Goal: Transaction & Acquisition: Purchase product/service

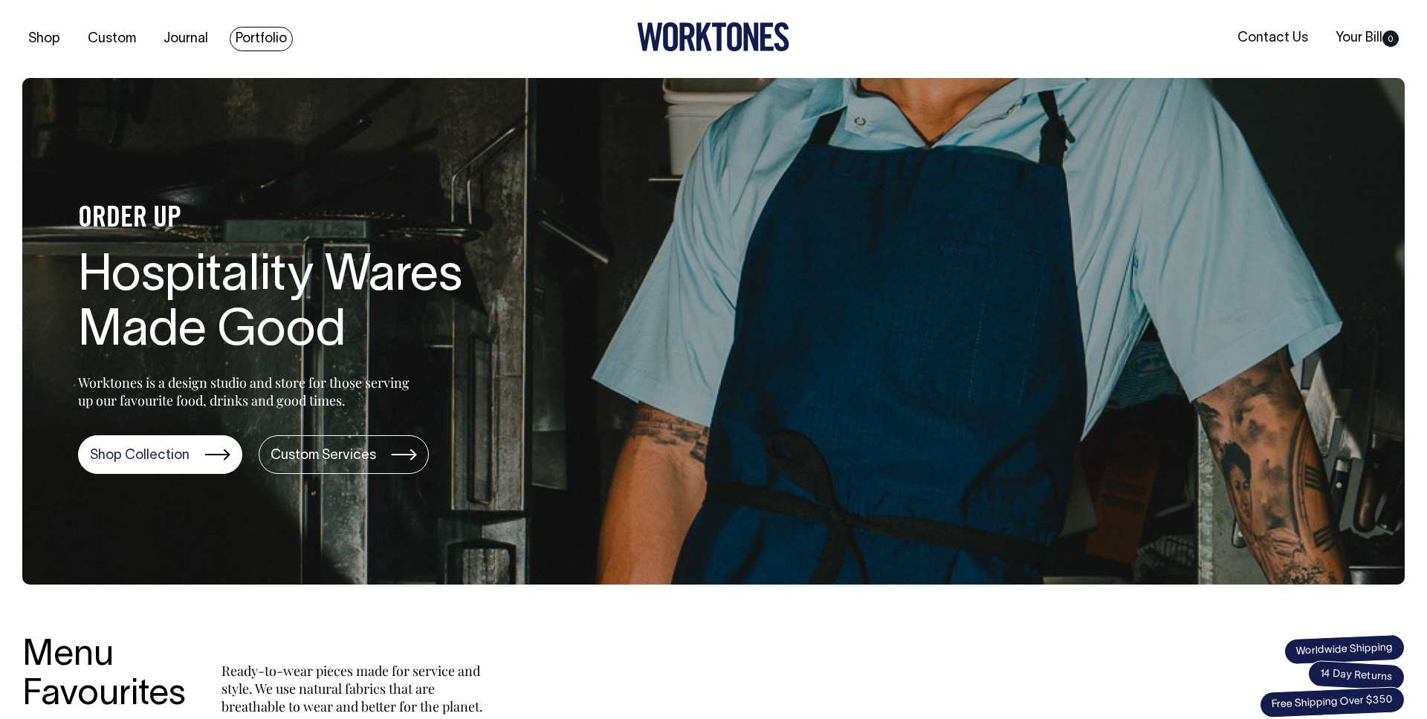
click at [248, 34] on link "Portfolio" at bounding box center [261, 39] width 63 height 25
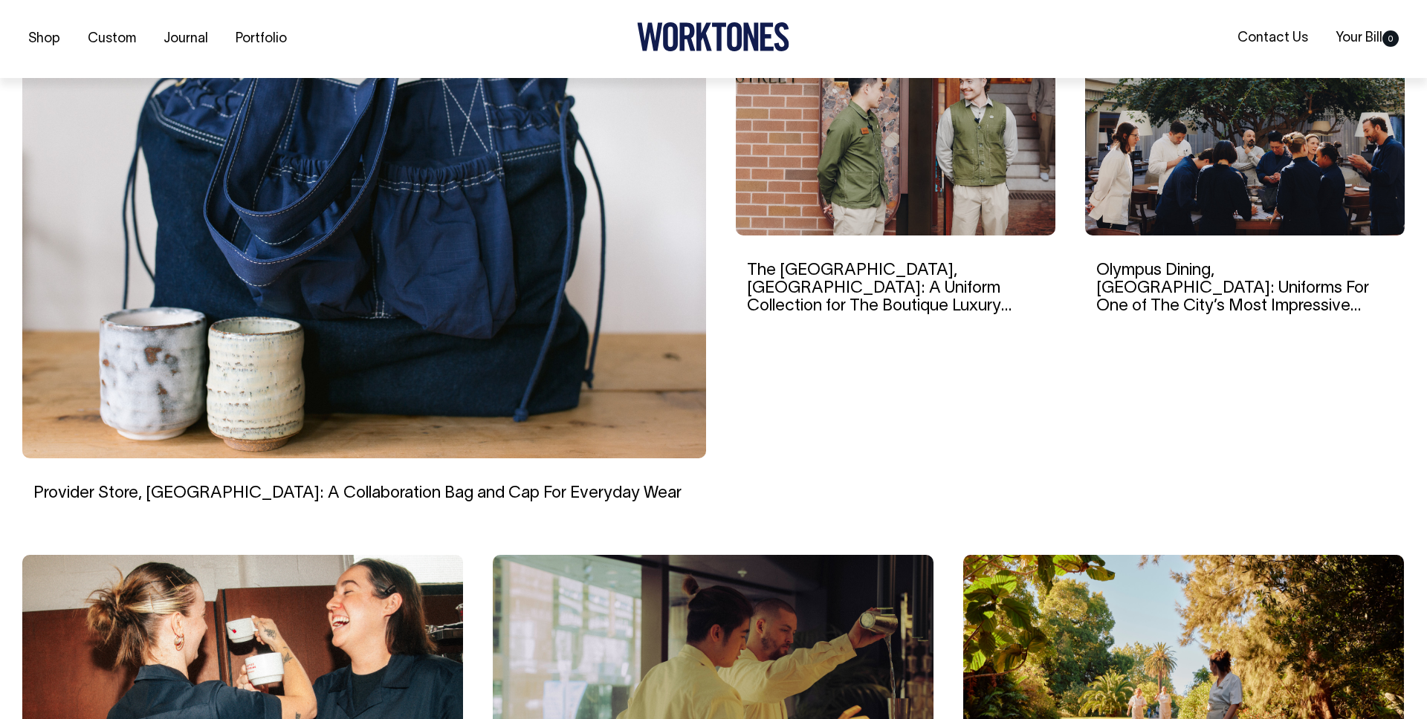
scroll to position [488, 0]
click at [912, 187] on img at bounding box center [896, 134] width 320 height 201
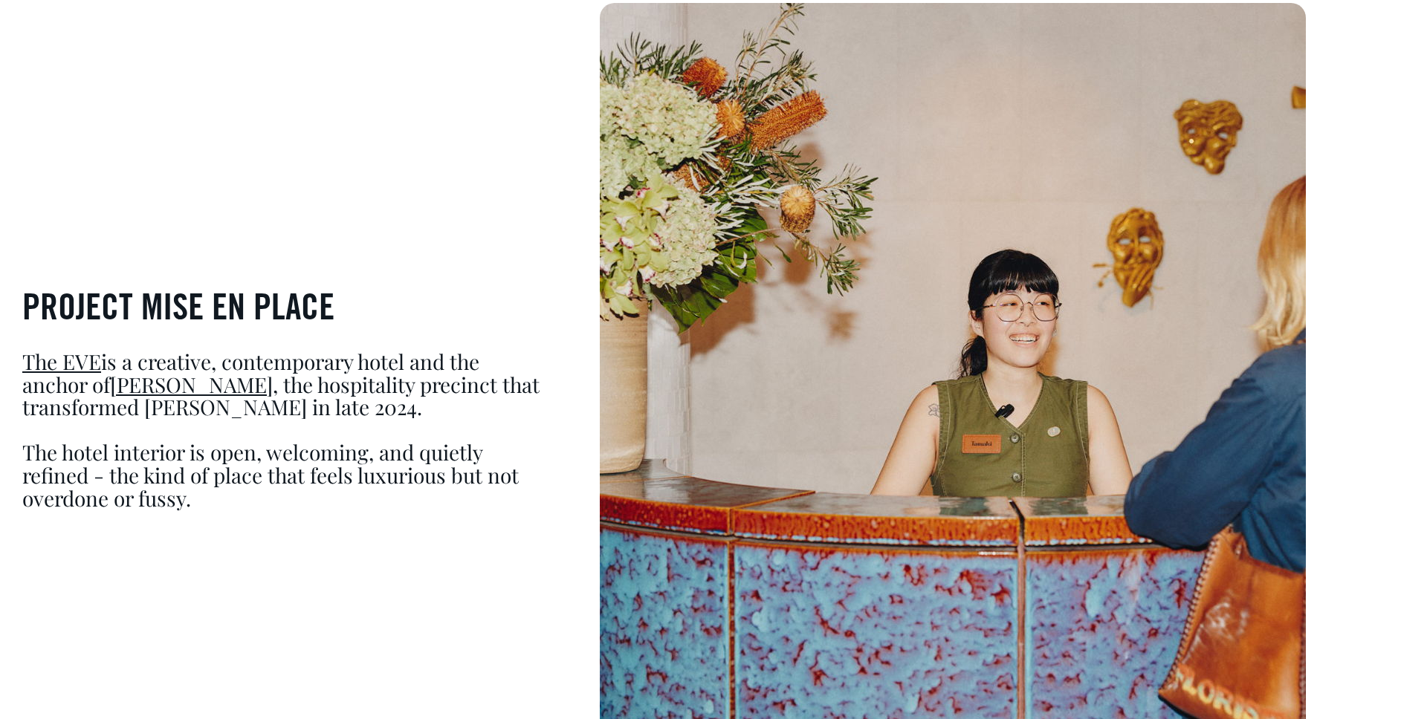
scroll to position [1056, 0]
click at [286, 319] on h3 "PROJECT MISE EN PLACE" at bounding box center [284, 310] width 525 height 39
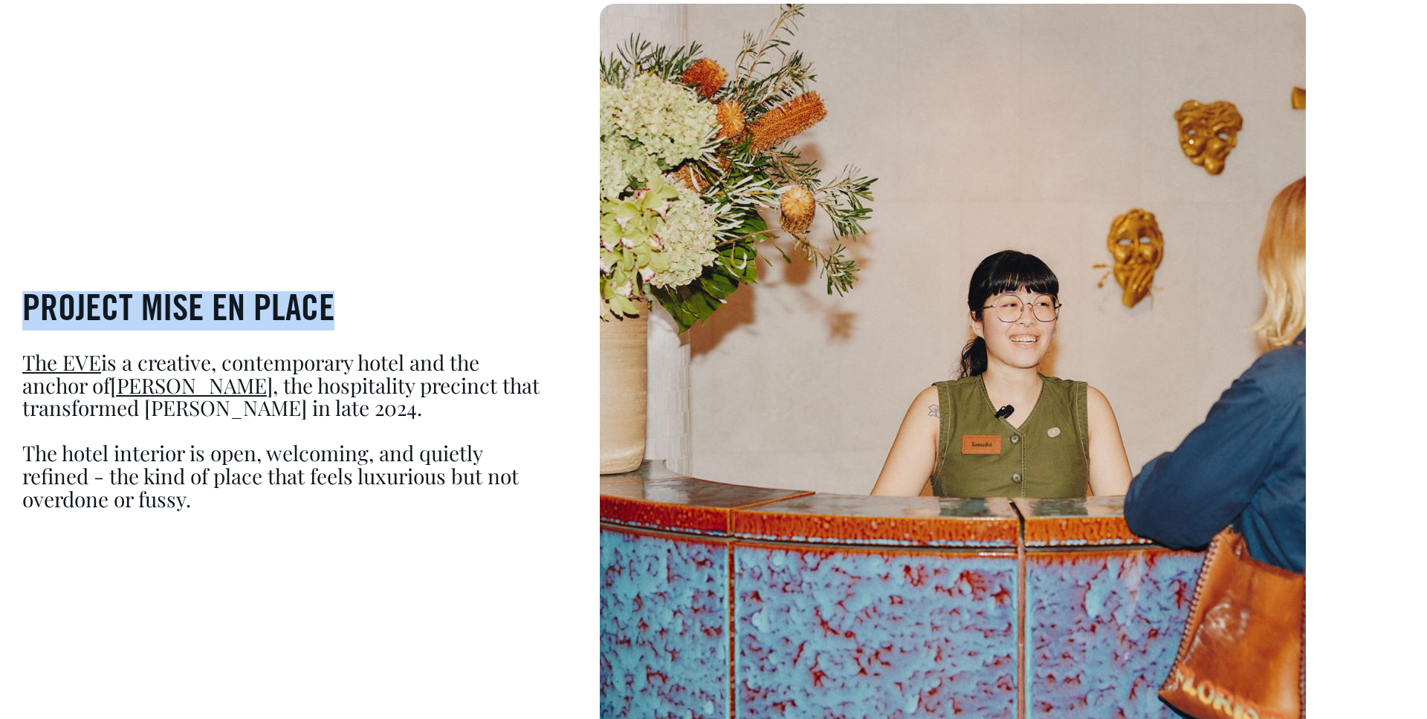
click at [286, 319] on h3 "PROJECT MISE EN PLACE" at bounding box center [284, 310] width 525 height 39
click at [357, 322] on h3 "PROJECT MISE EN PLACE" at bounding box center [284, 310] width 525 height 39
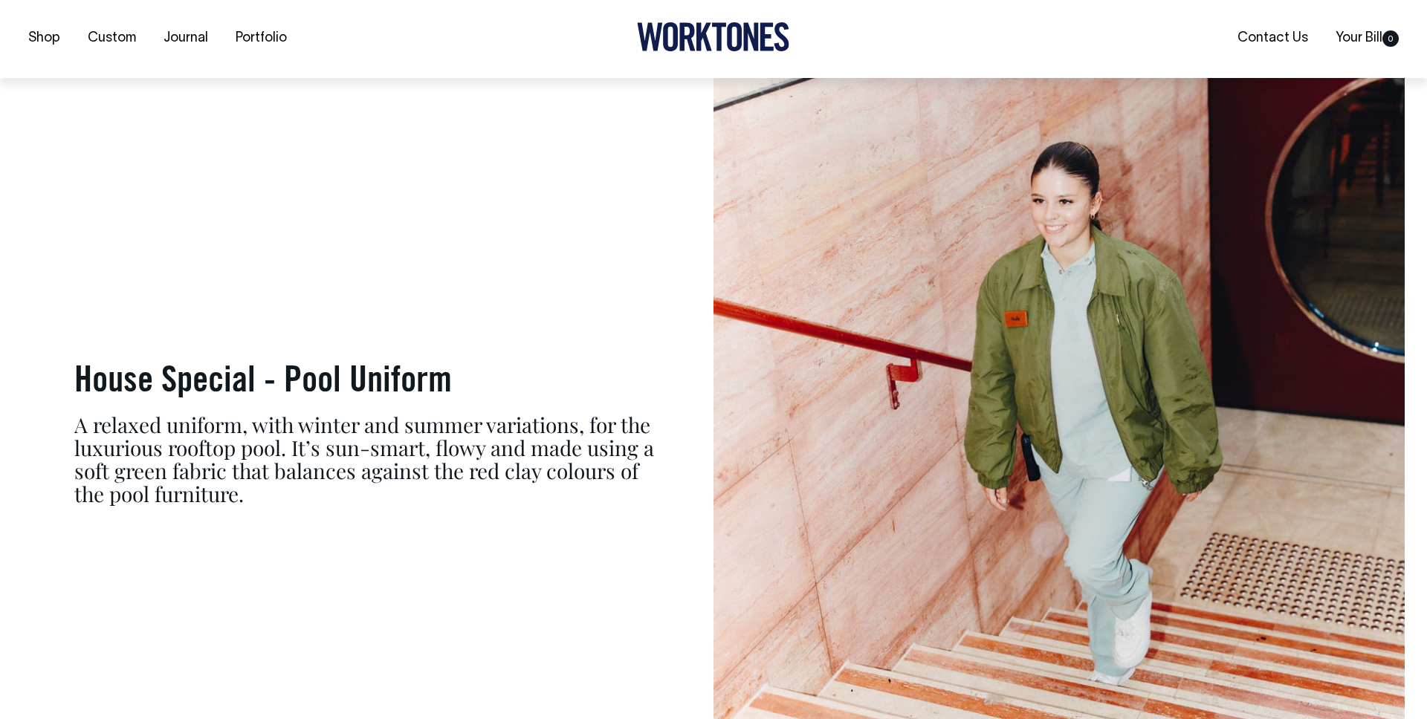
scroll to position [5705, 0]
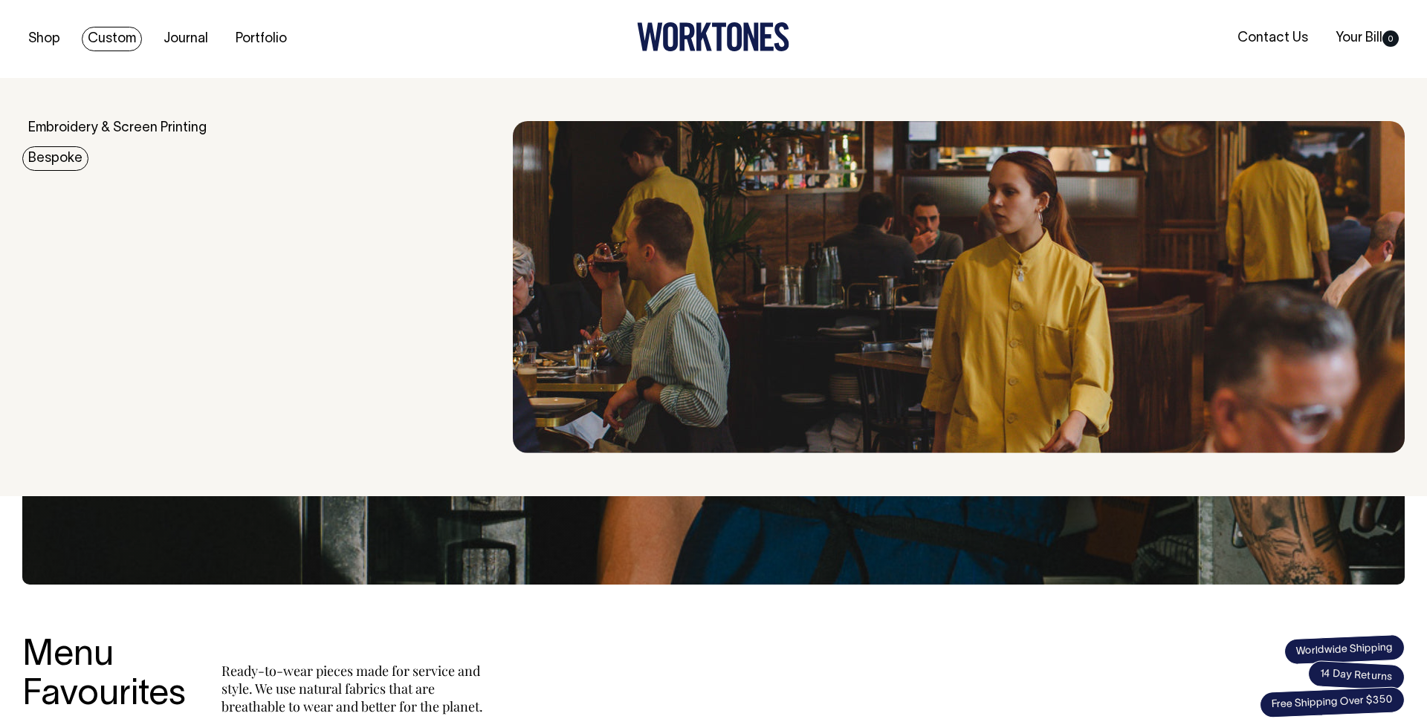
click at [51, 158] on link "Bespoke" at bounding box center [55, 158] width 66 height 25
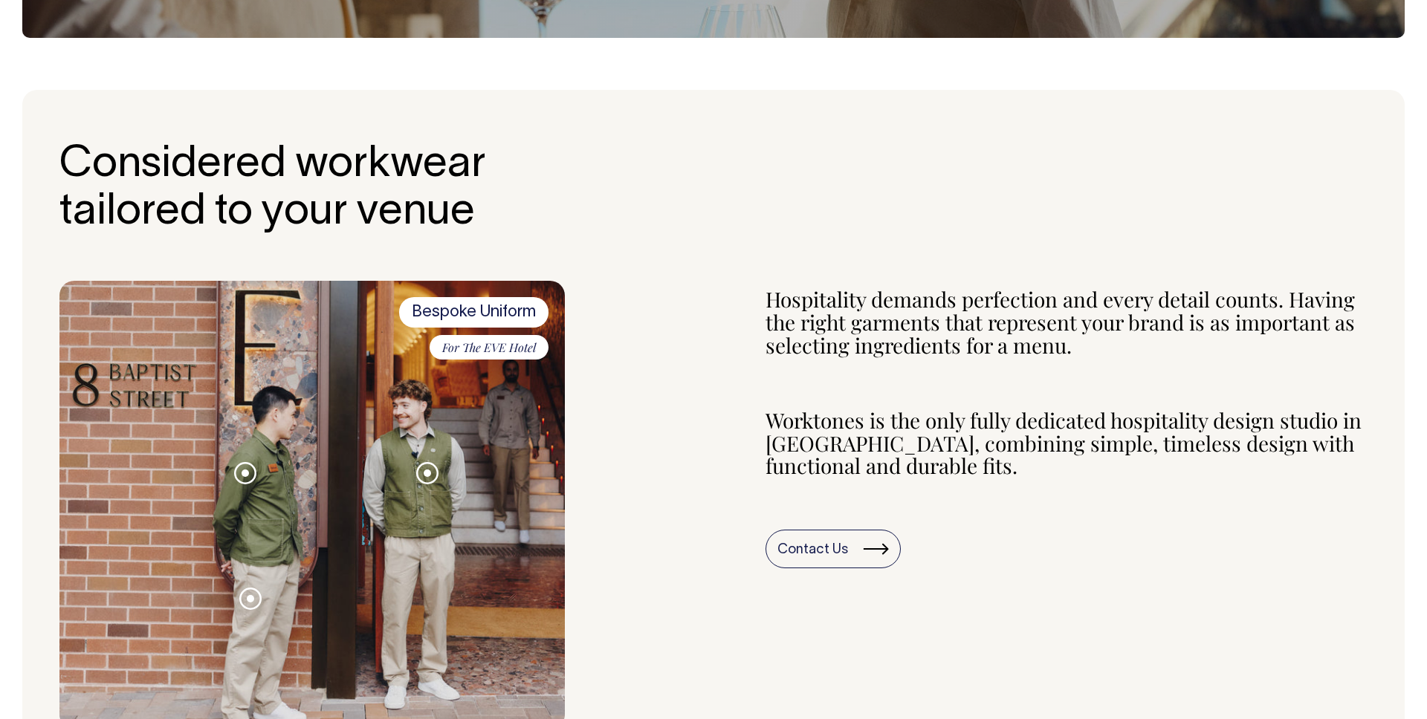
scroll to position [417, 0]
click at [429, 470] on span at bounding box center [427, 473] width 7 height 7
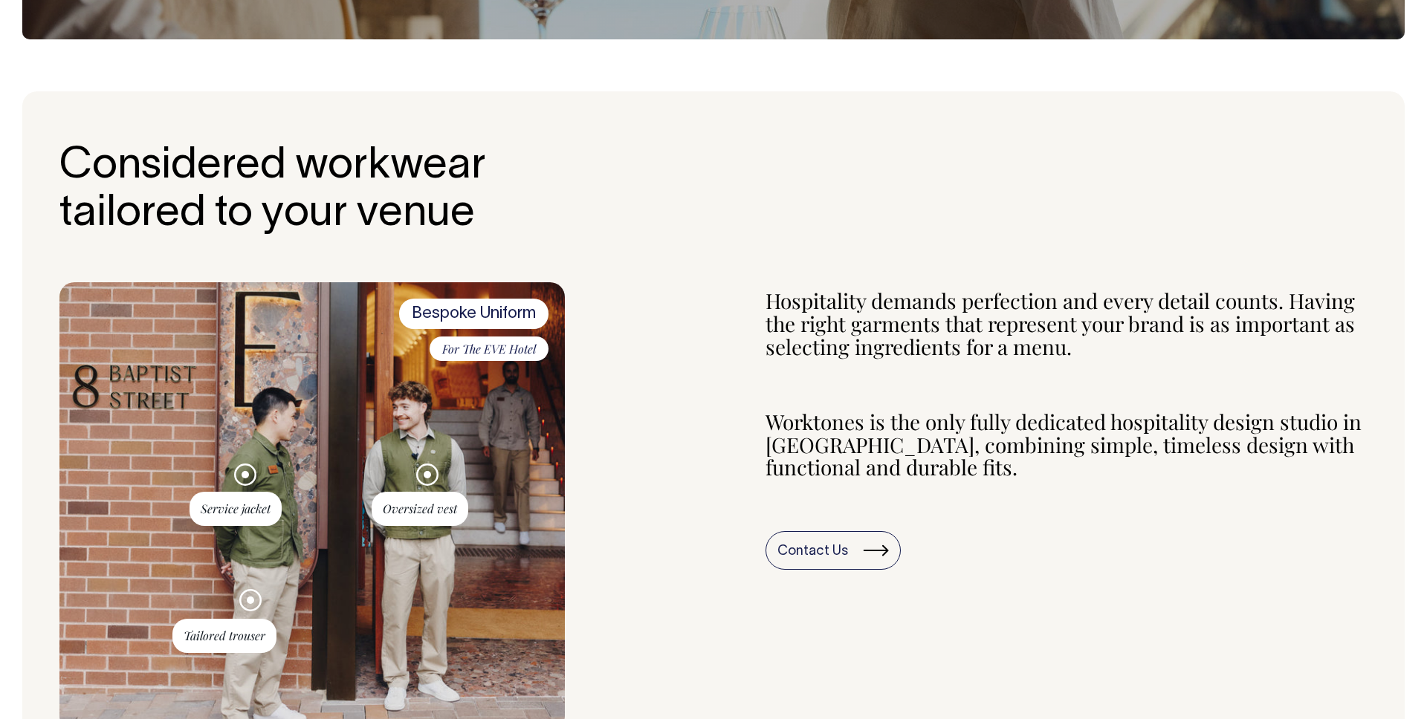
click at [429, 471] on span at bounding box center [427, 474] width 7 height 7
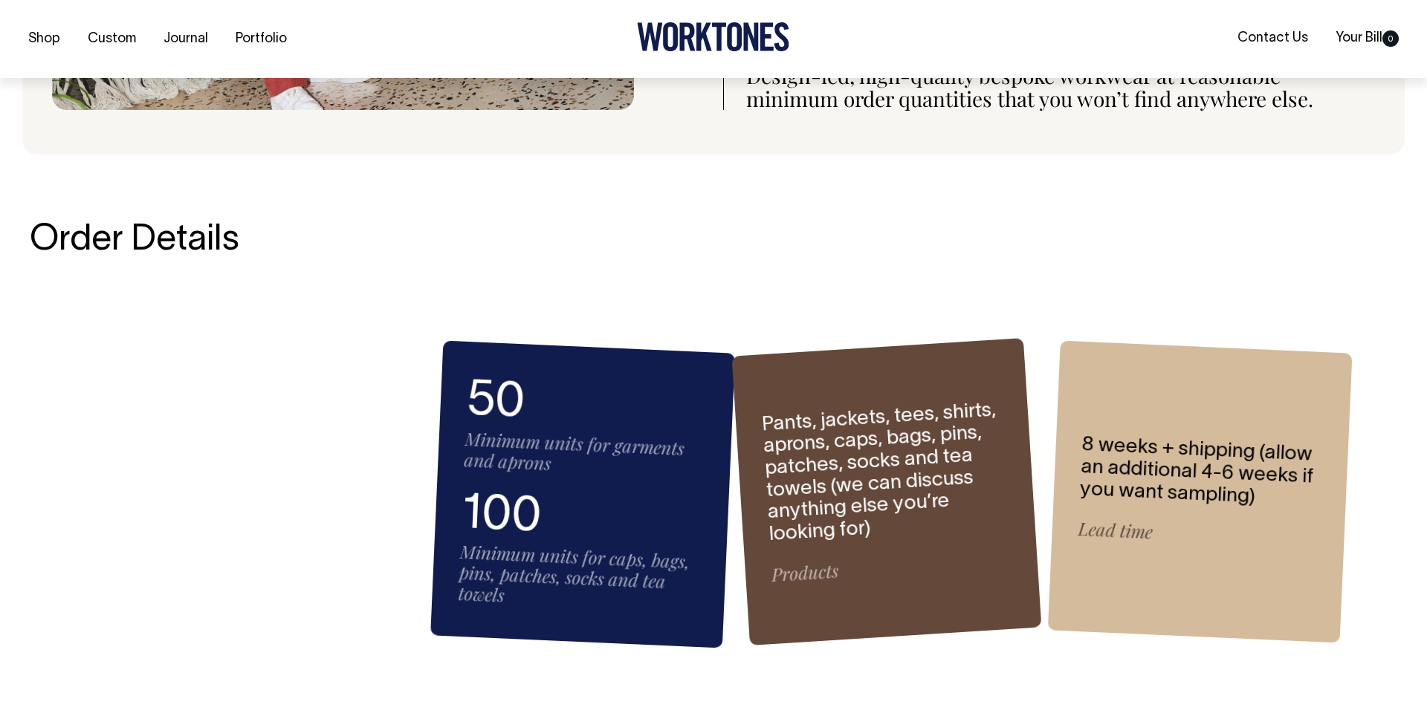
scroll to position [1997, 0]
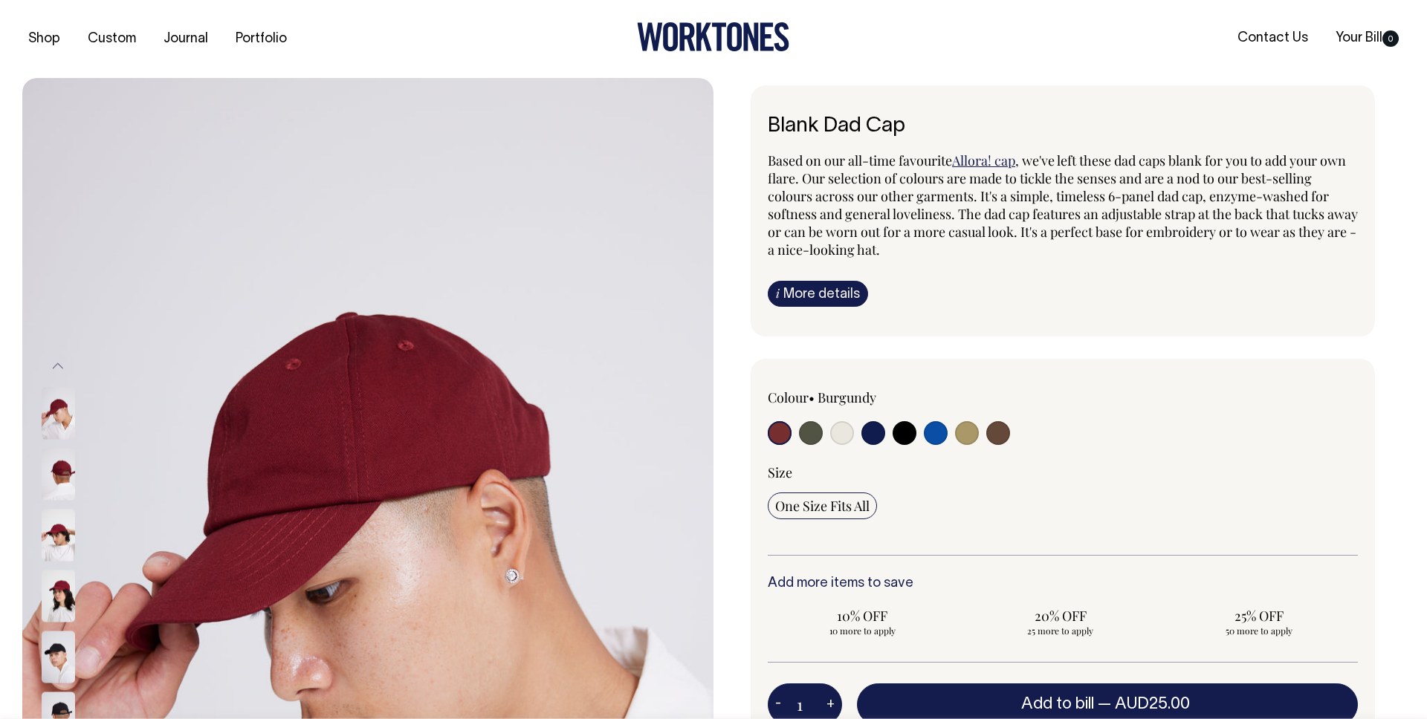
click at [1003, 435] on input "radio" at bounding box center [998, 433] width 24 height 24
radio input "true"
select select "Espresso"
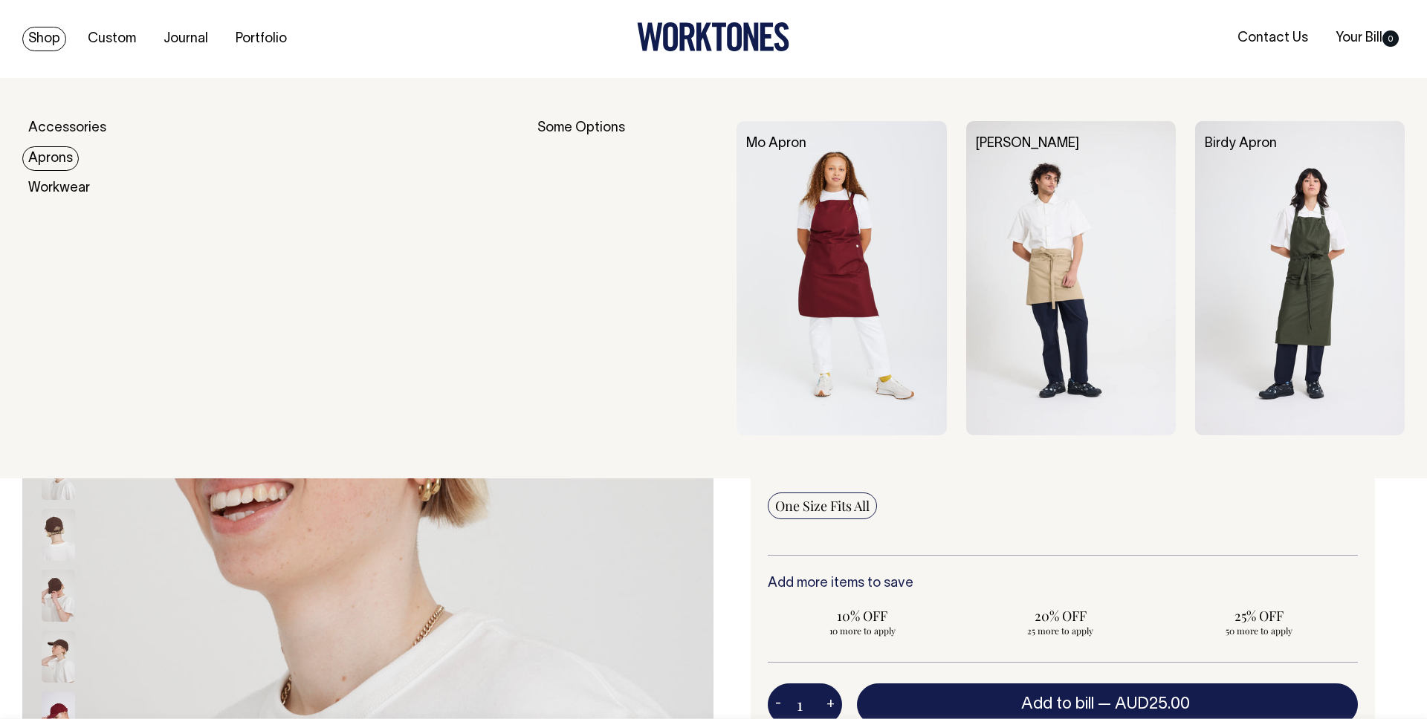
drag, startPoint x: 59, startPoint y: 158, endPoint x: 82, endPoint y: 142, distance: 28.2
click at [59, 158] on link "Aprons" at bounding box center [50, 158] width 56 height 25
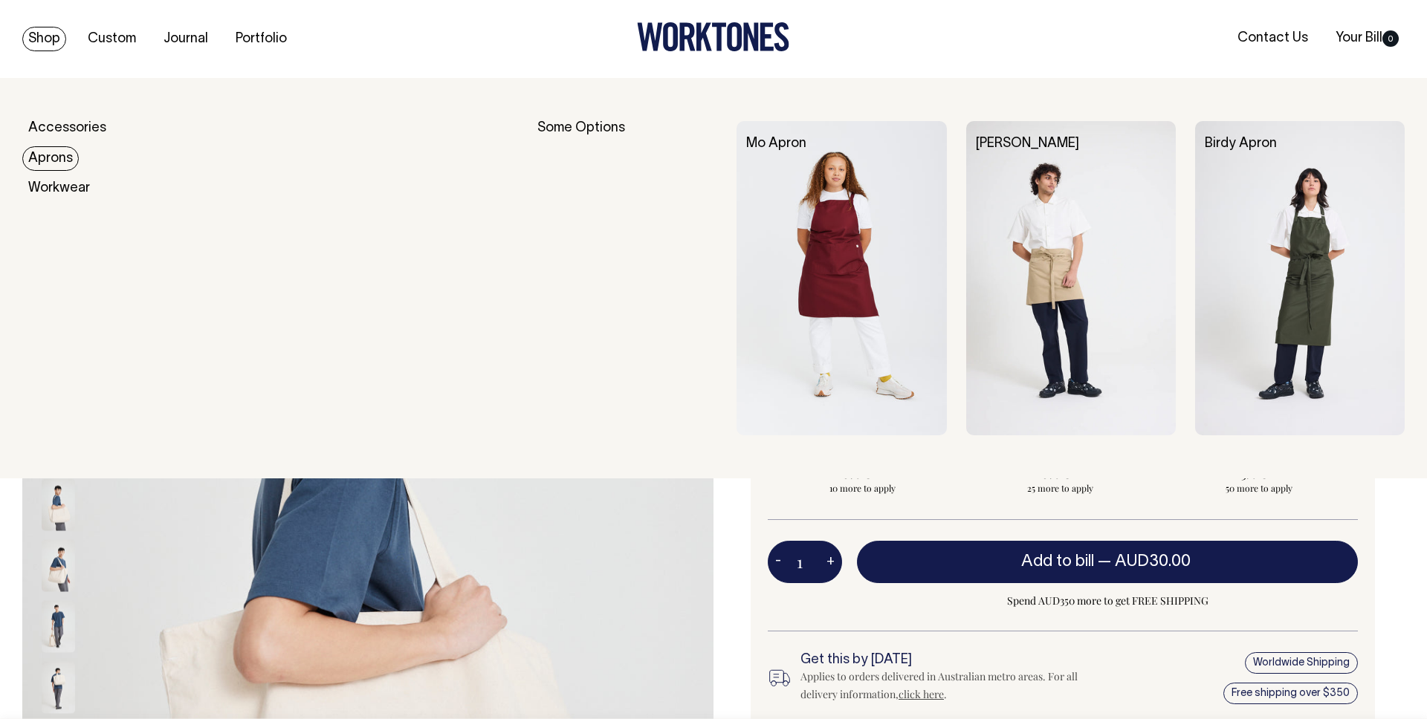
click at [64, 159] on link "Aprons" at bounding box center [50, 158] width 56 height 25
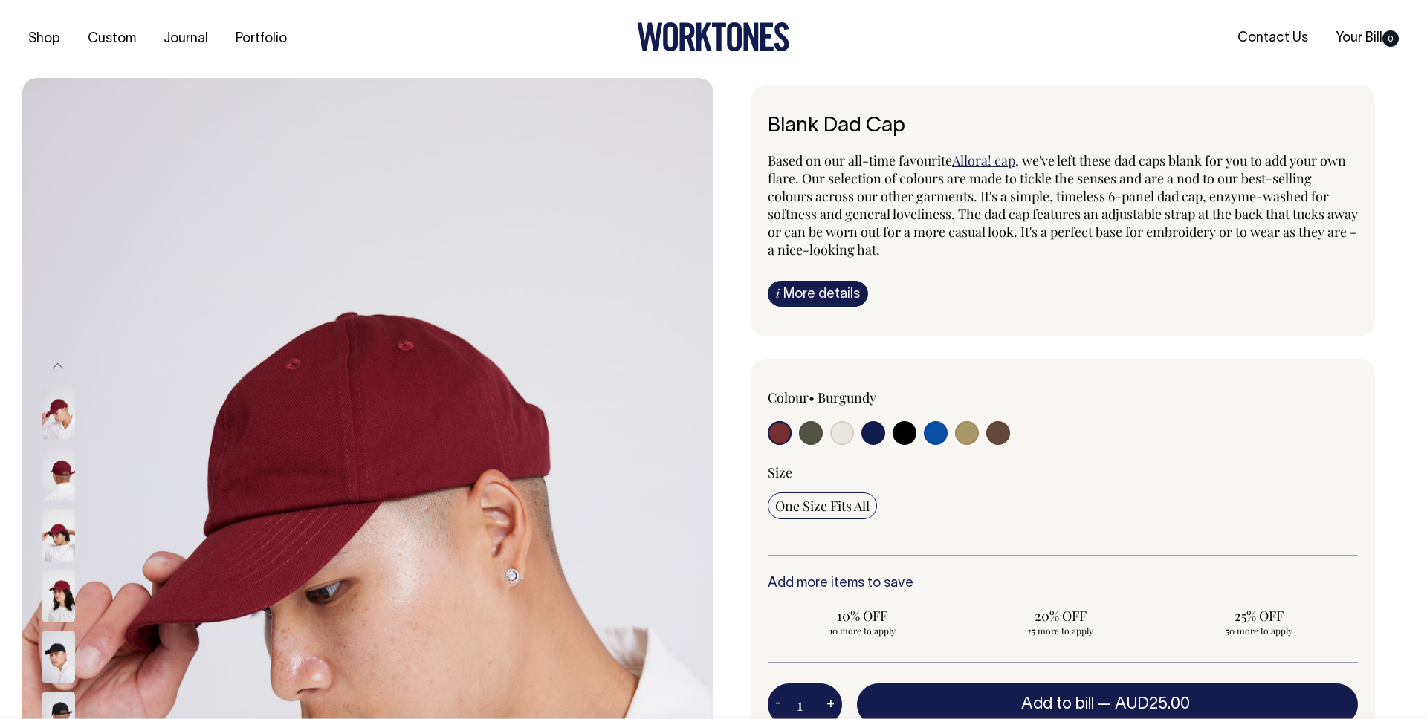
click at [513, 75] on div "Shop Custom Journal Portfolio Contact Us Your Bill 0" at bounding box center [713, 39] width 1427 height 78
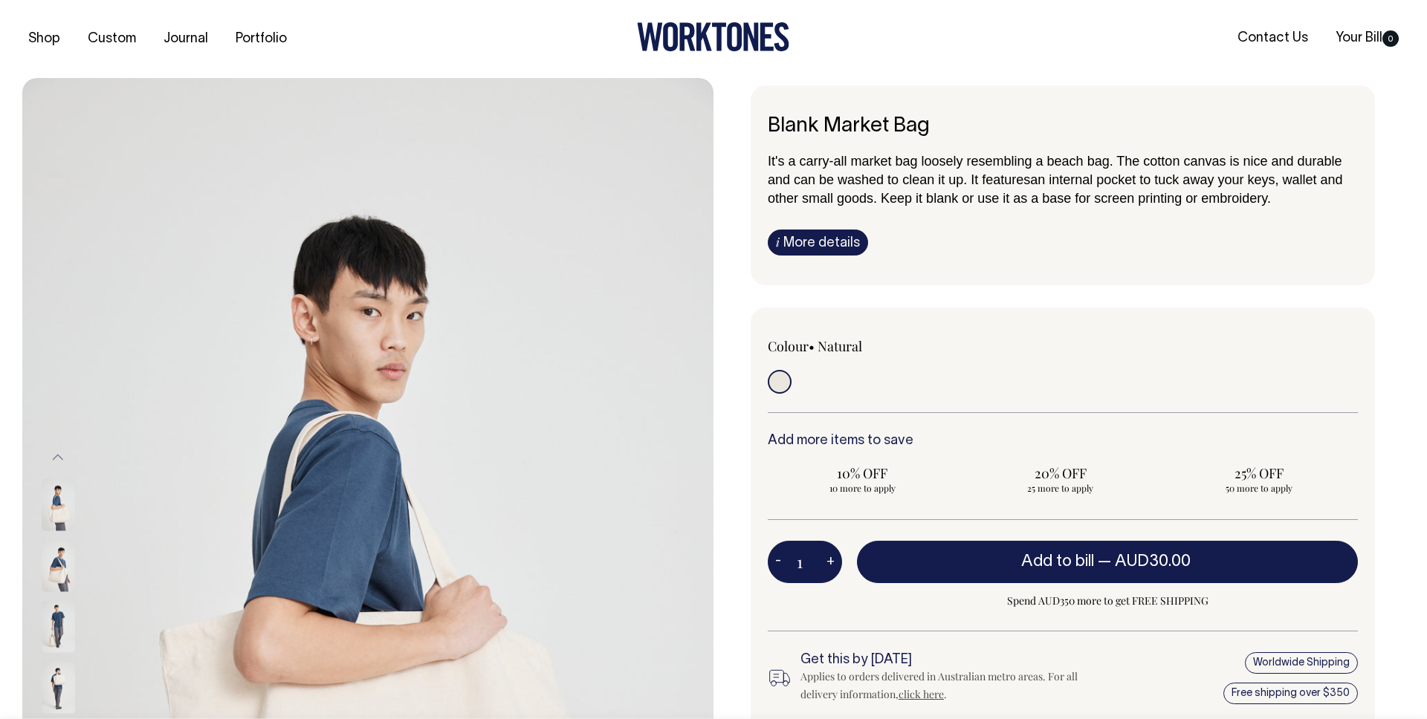
click at [633, 48] on div at bounding box center [713, 38] width 461 height 33
click at [886, 474] on span "10% OFF" at bounding box center [862, 473] width 175 height 18
click at [886, 474] on input "10% OFF 10 more to apply" at bounding box center [862, 479] width 189 height 39
radio input "true"
type input "10"
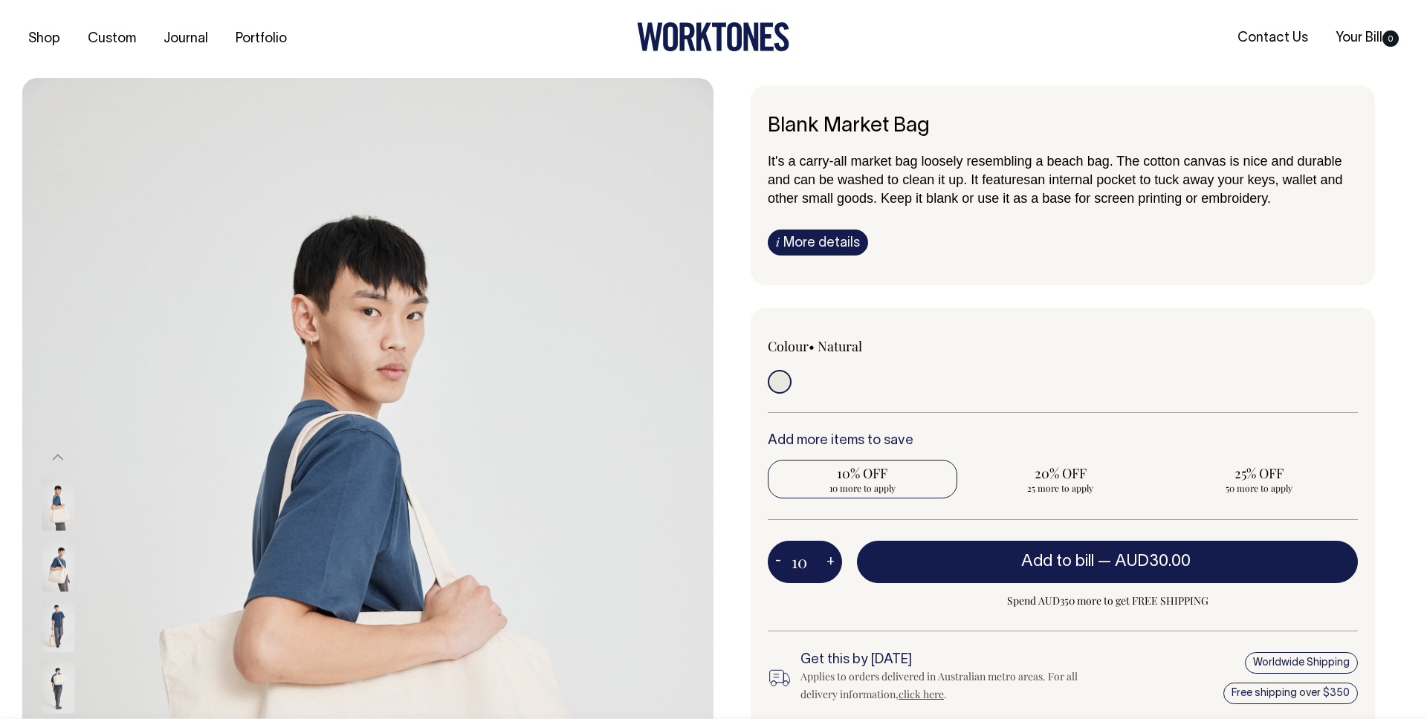
radio input "true"
type input "10"
